Goal: Information Seeking & Learning: Learn about a topic

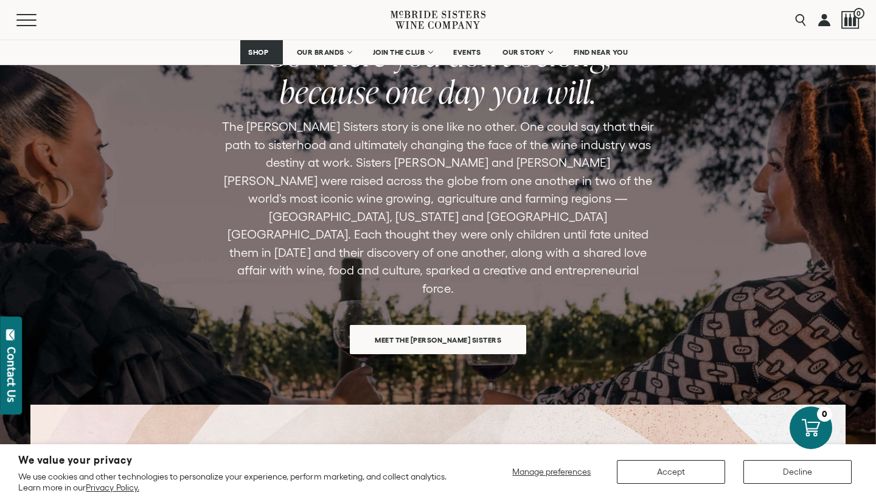
scroll to position [3243, 0]
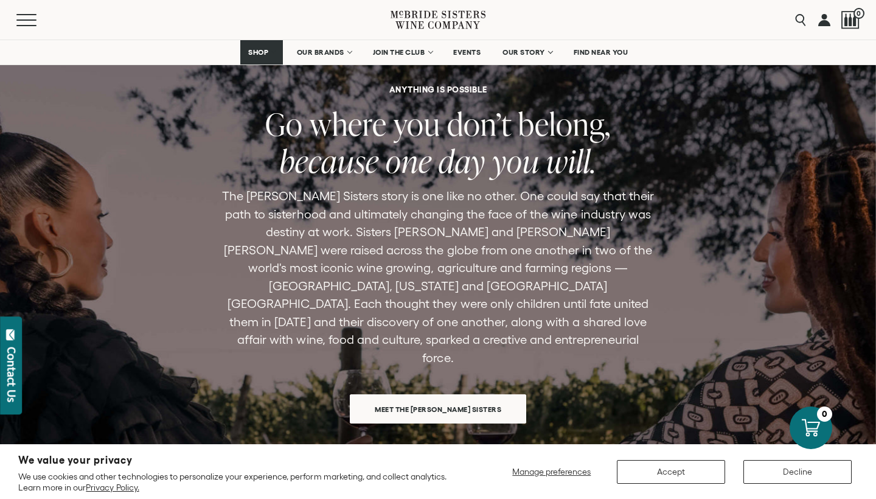
click at [483, 397] on span "Meet the McBride Sisters" at bounding box center [438, 409] width 169 height 24
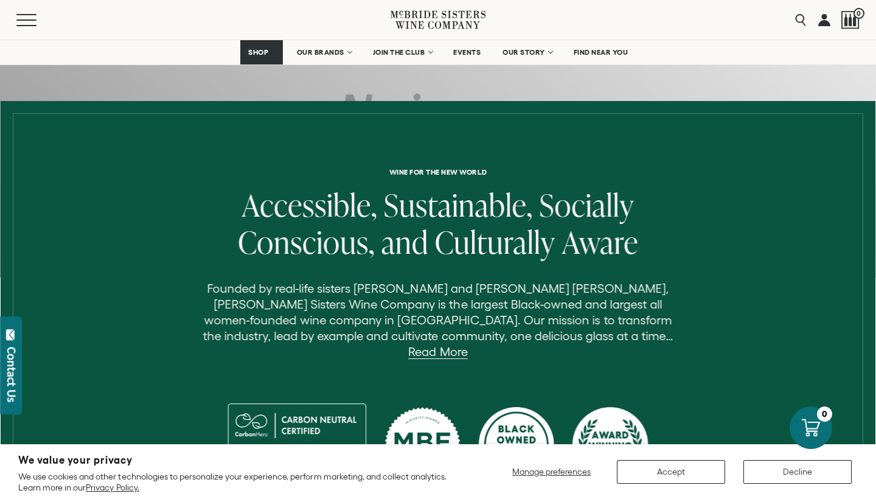
scroll to position [303, 0]
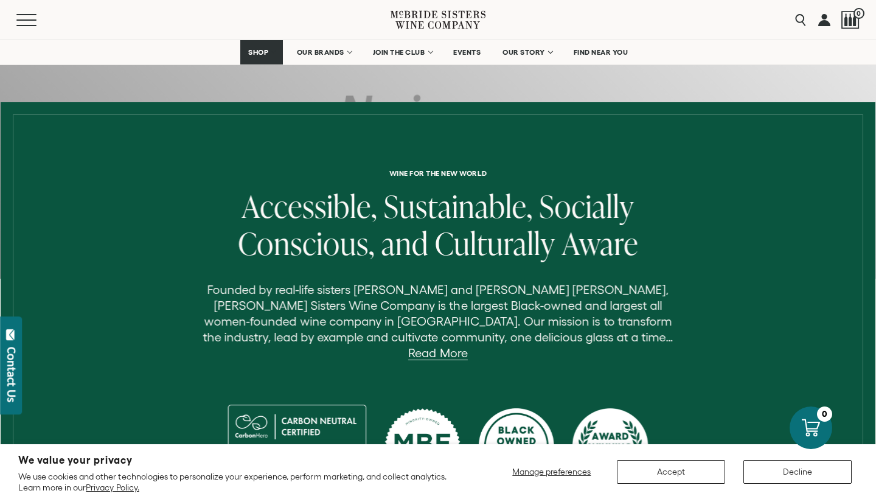
click at [580, 344] on p "Founded by real-life sisters Robin McBride and Andréa McBride John, McBride Sis…" at bounding box center [438, 321] width 486 height 79
click at [467, 346] on link "Read More" at bounding box center [437, 353] width 59 height 14
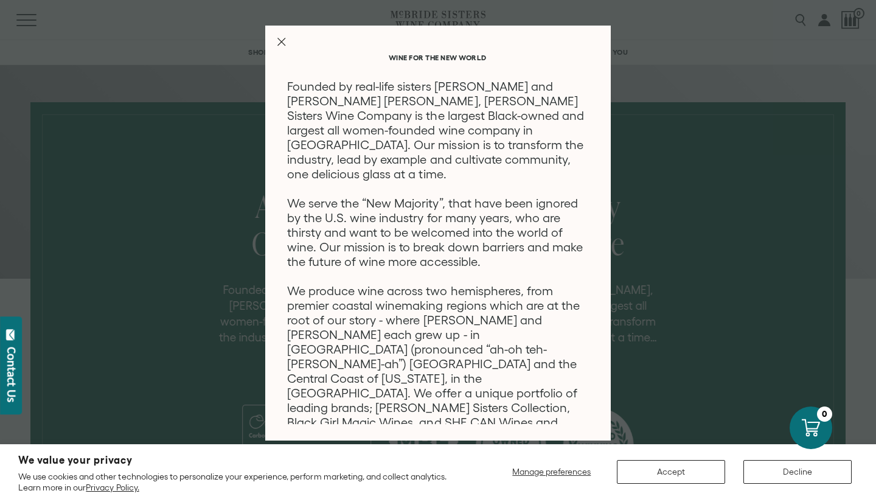
scroll to position [0, 0]
click at [285, 38] on line "Close Modal" at bounding box center [281, 41] width 7 height 7
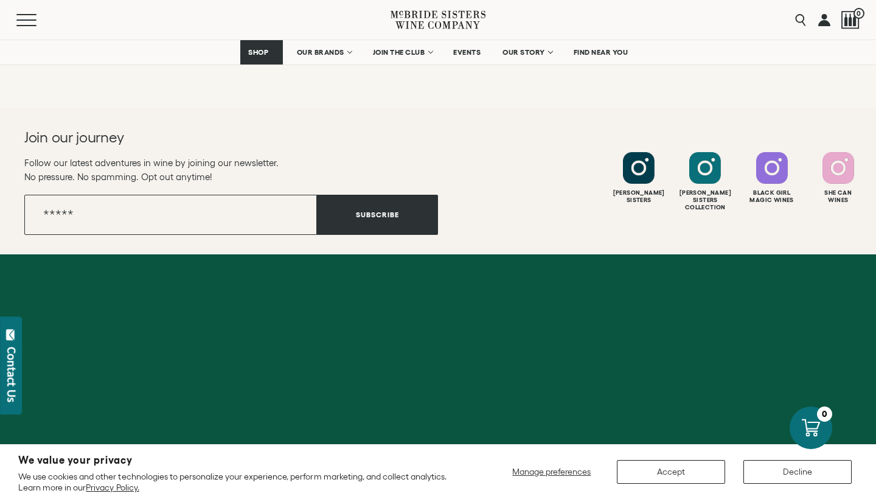
scroll to position [2112, 0]
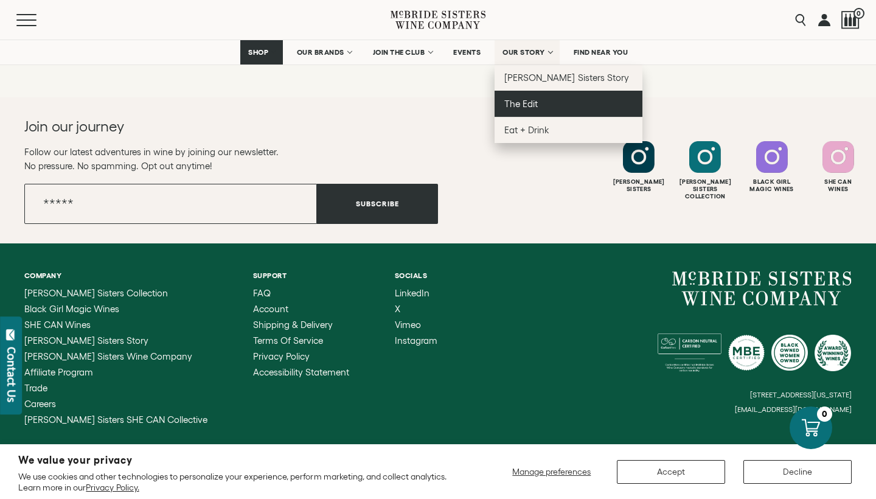
click at [533, 103] on span "The Edit" at bounding box center [520, 104] width 33 height 10
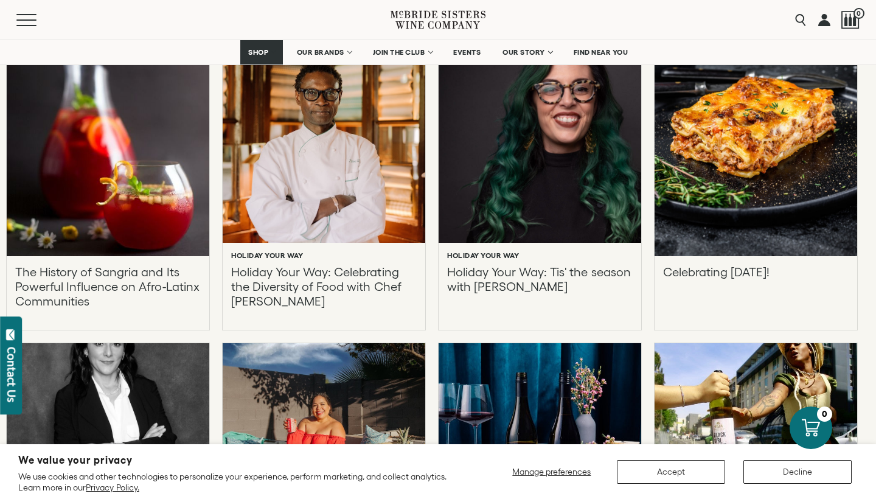
scroll to position [2107, 0]
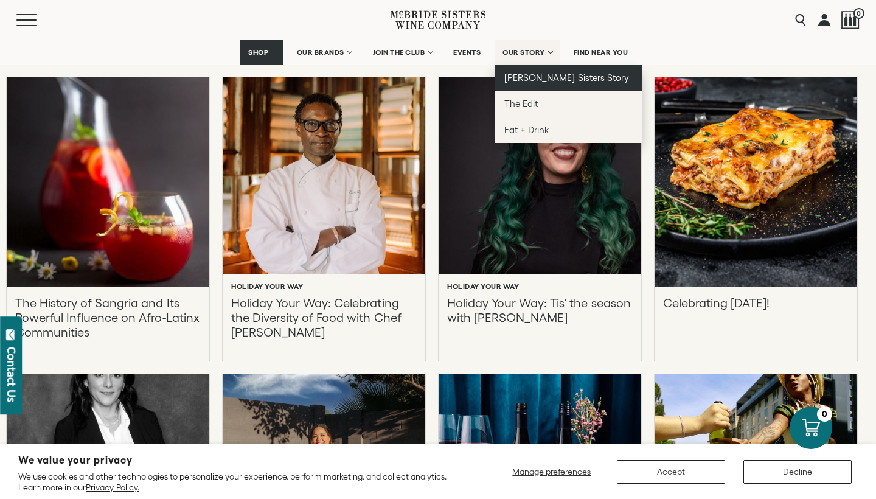
click at [525, 78] on span "[PERSON_NAME] Sisters Story" at bounding box center [566, 77] width 125 height 10
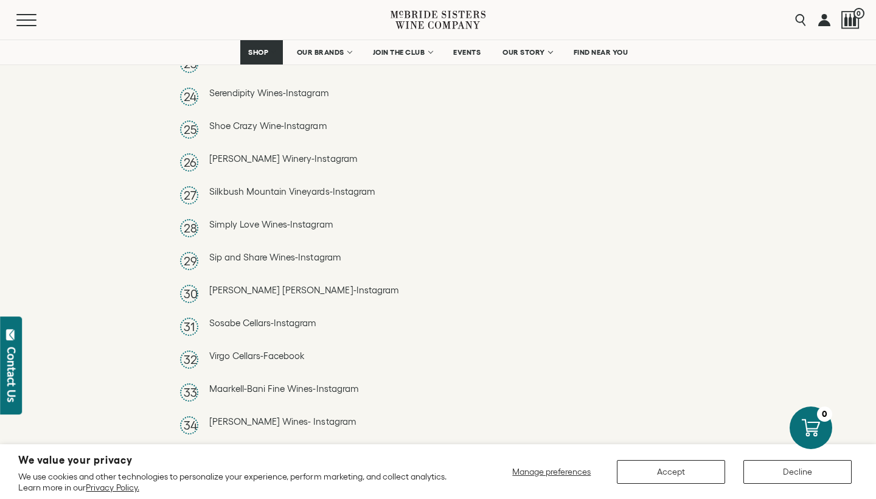
scroll to position [2565, 0]
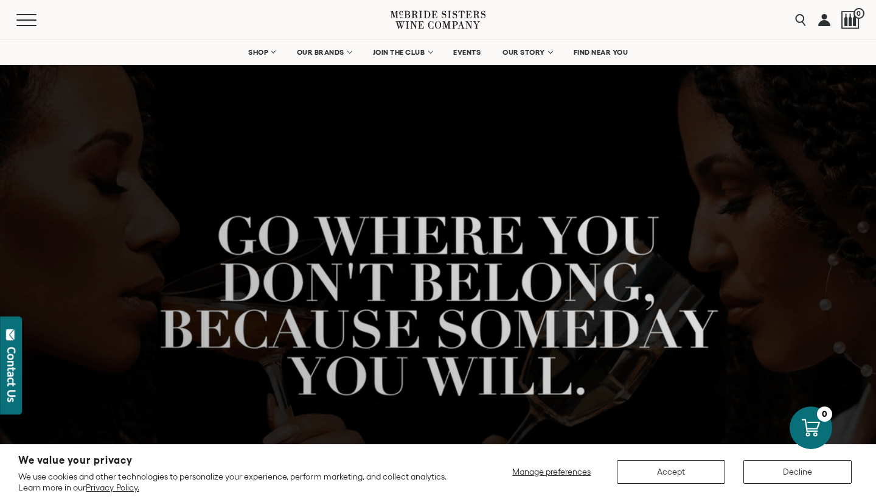
click at [472, 13] on icon at bounding box center [438, 19] width 95 height 35
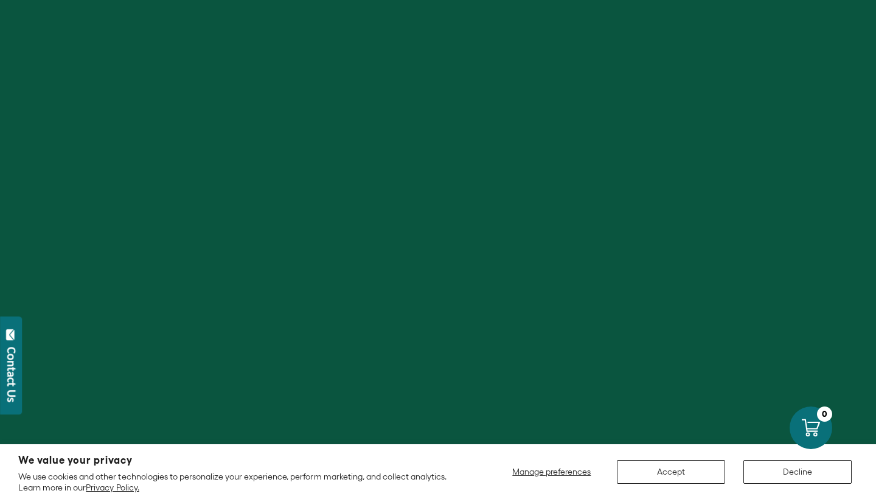
scroll to position [523, 0]
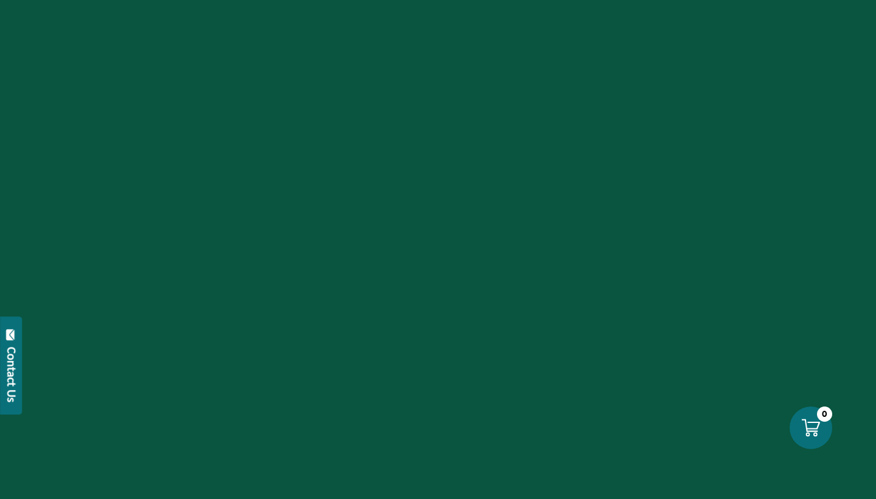
click at [431, 1] on div at bounding box center [438, 249] width 876 height 499
